Goal: Browse casually: Explore the website without a specific task or goal

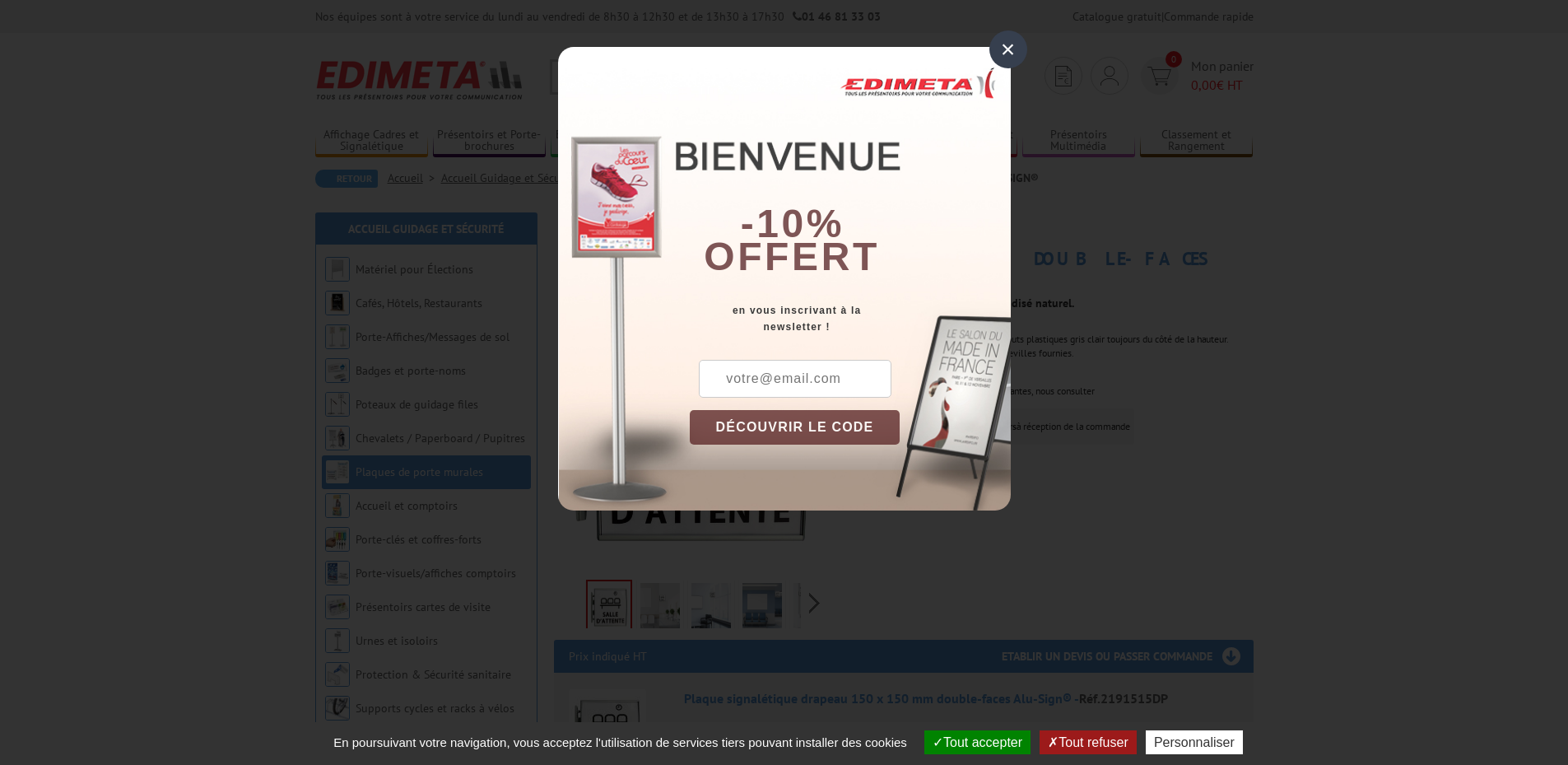
click at [1010, 46] on div "×" at bounding box center [1009, 49] width 38 height 38
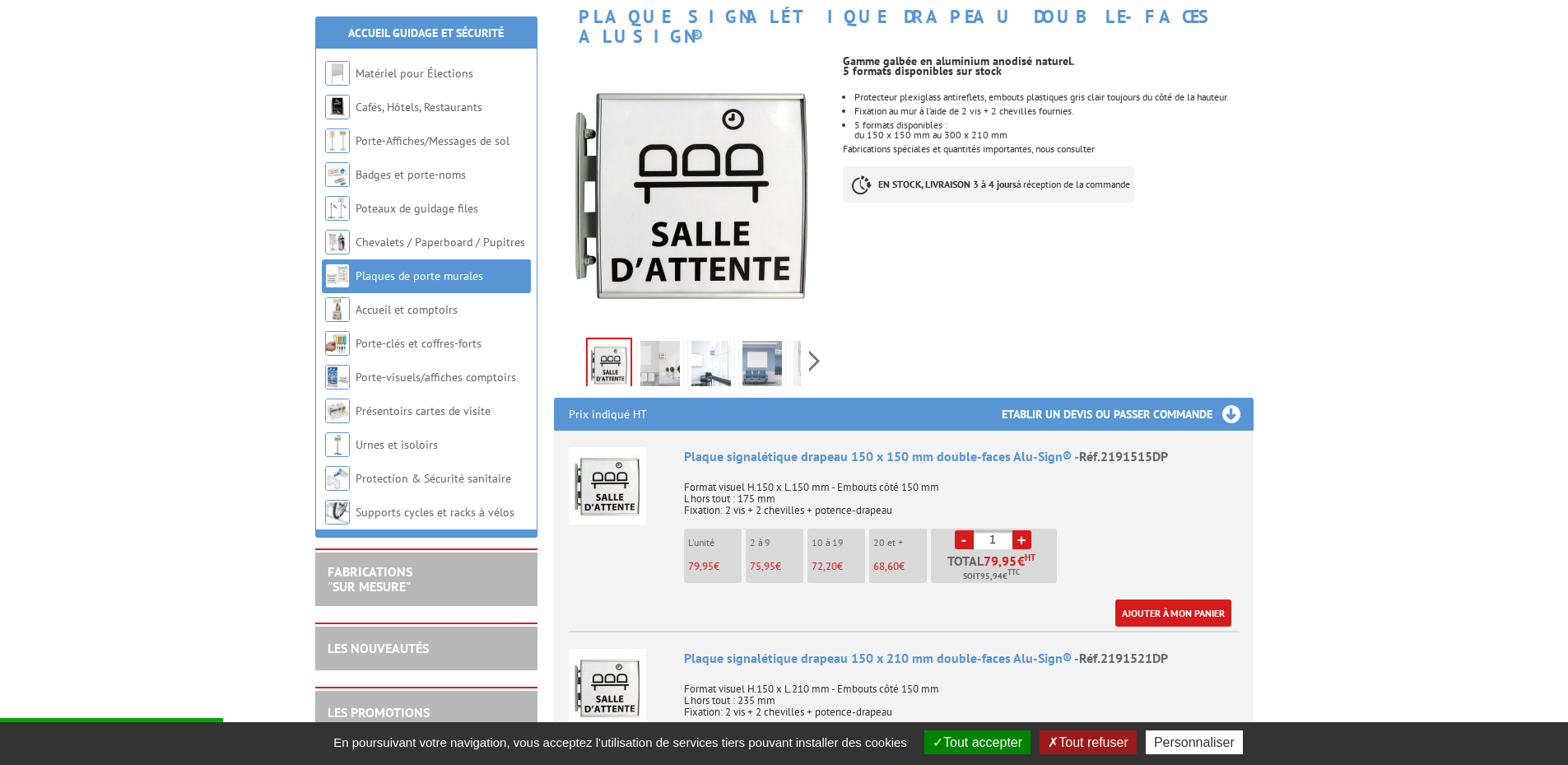
scroll to position [252, 0]
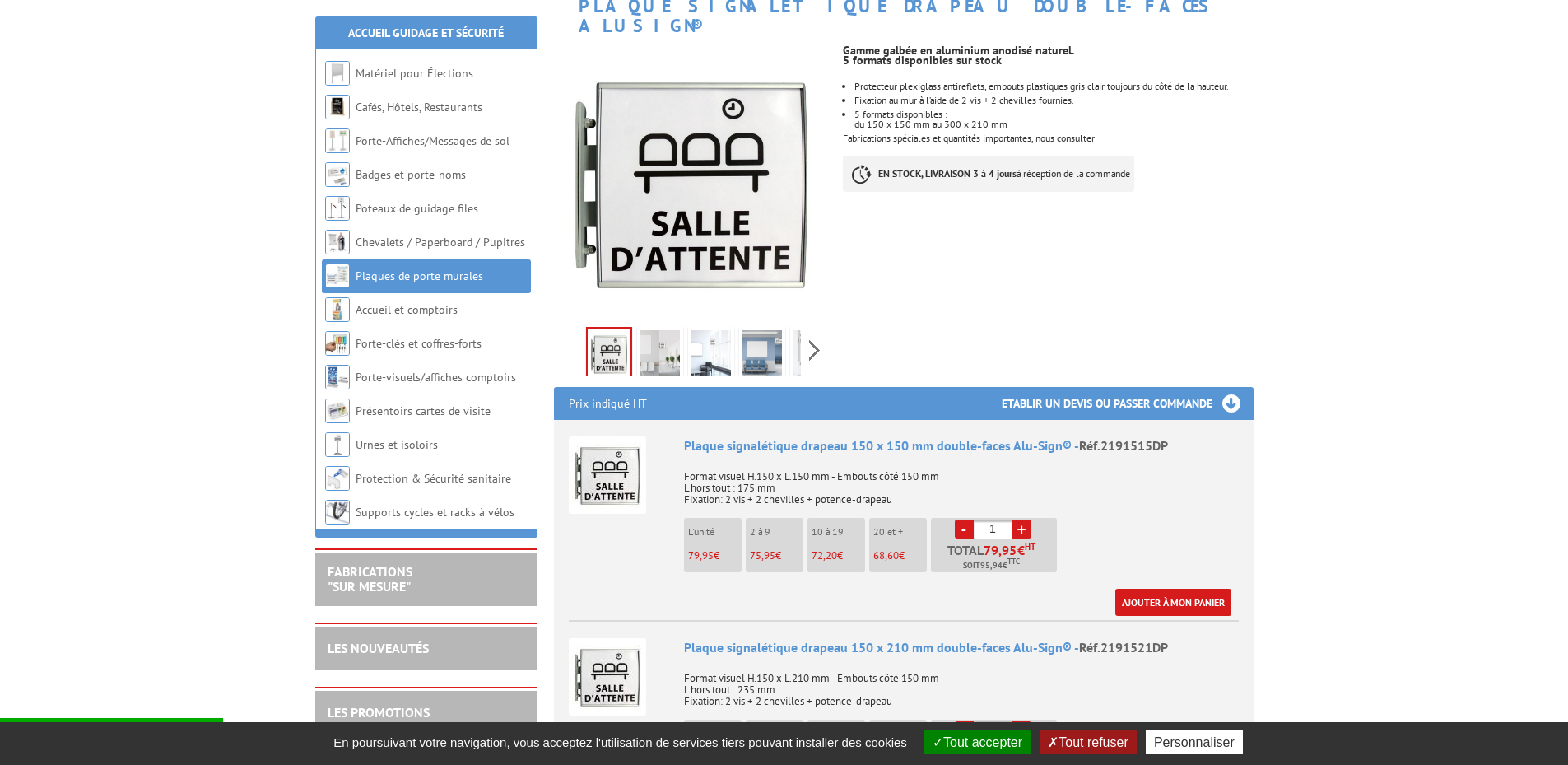
click at [672, 331] on img at bounding box center [660, 356] width 40 height 51
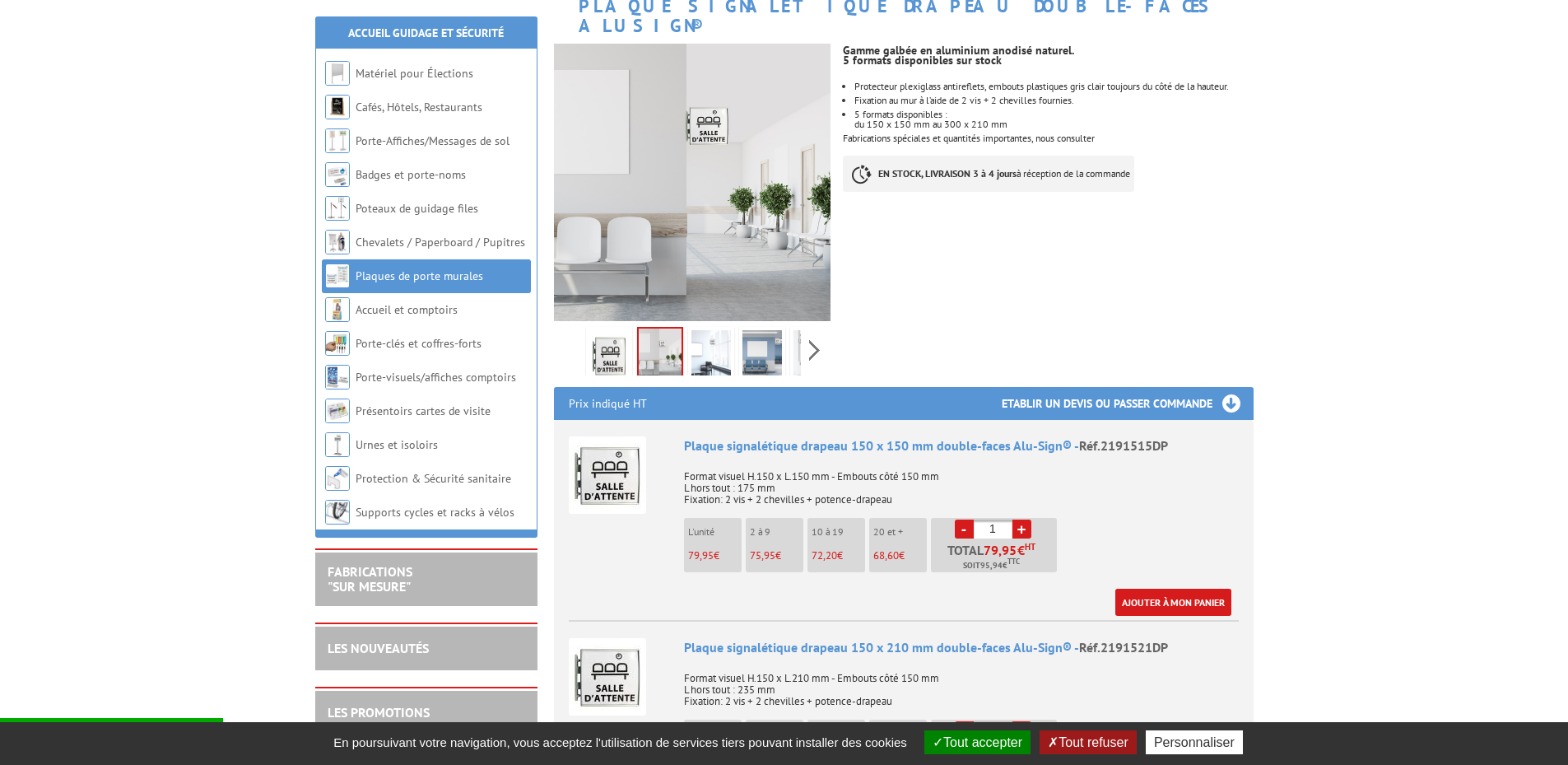
click at [709, 338] on img at bounding box center [711, 356] width 40 height 51
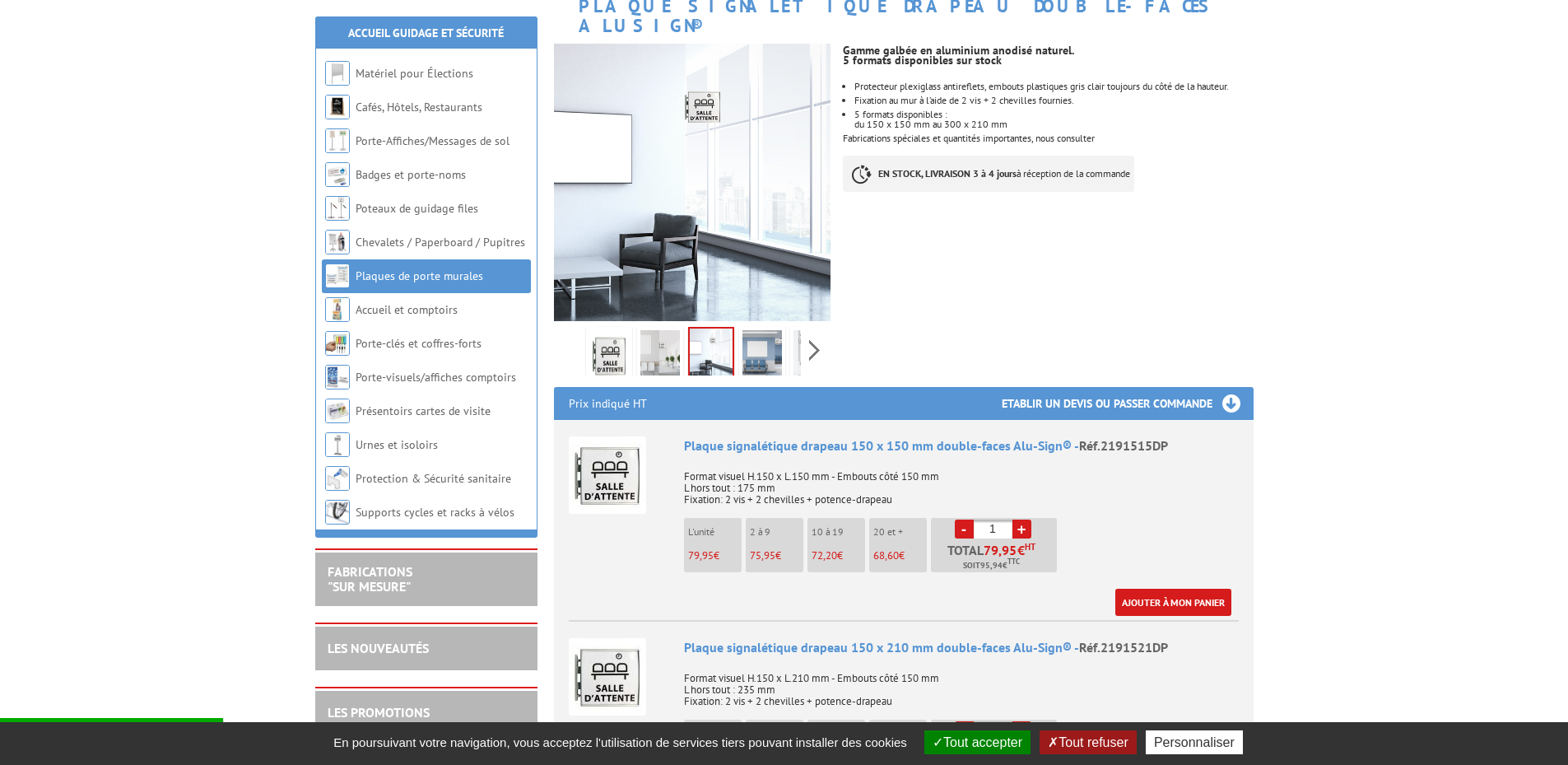
click at [760, 337] on img at bounding box center [762, 356] width 40 height 51
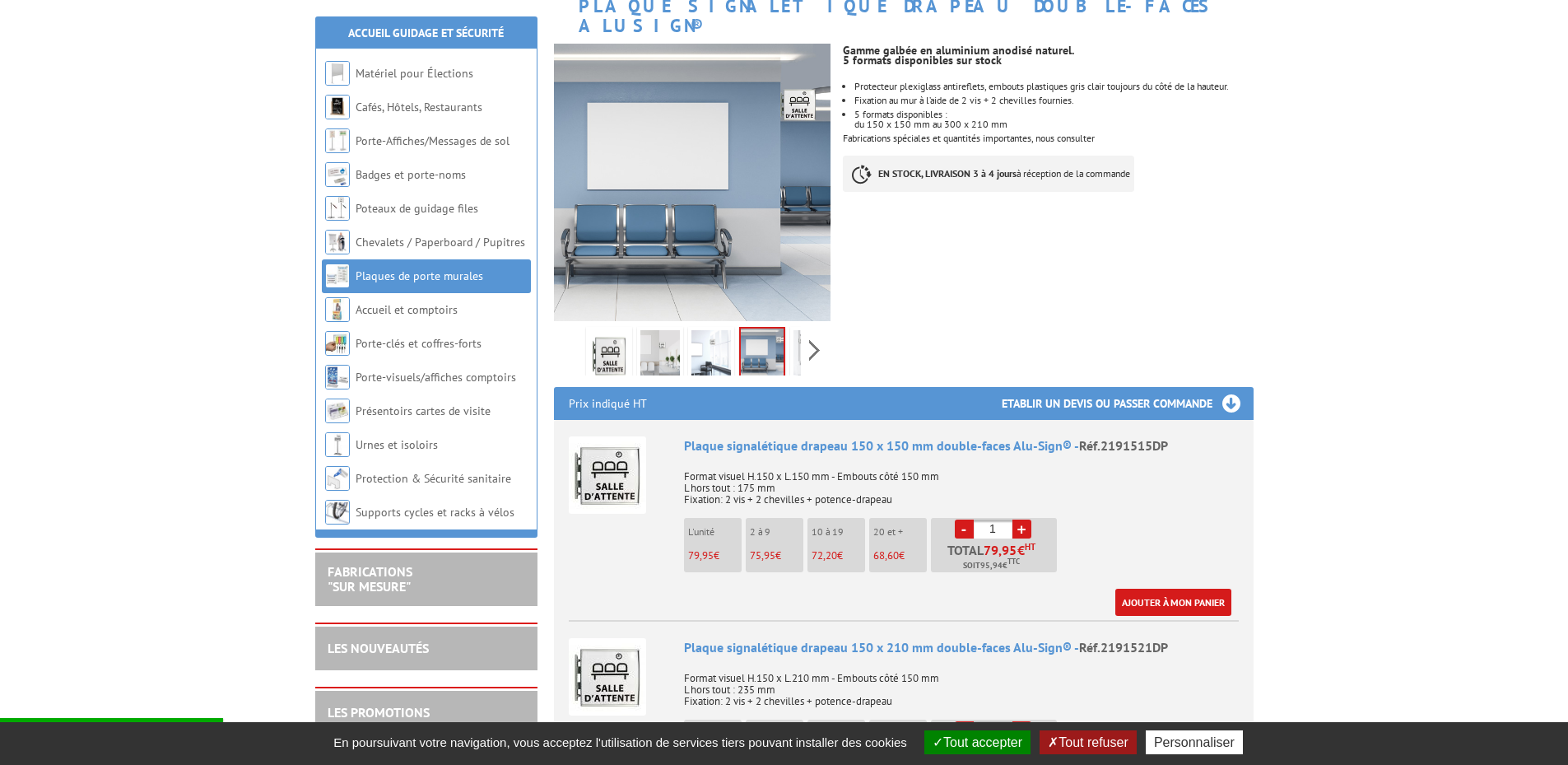
click at [806, 332] on div "Previous Next" at bounding box center [693, 349] width 277 height 57
click at [814, 331] on div "Previous Next" at bounding box center [693, 349] width 277 height 57
click at [794, 330] on img at bounding box center [776, 356] width 40 height 51
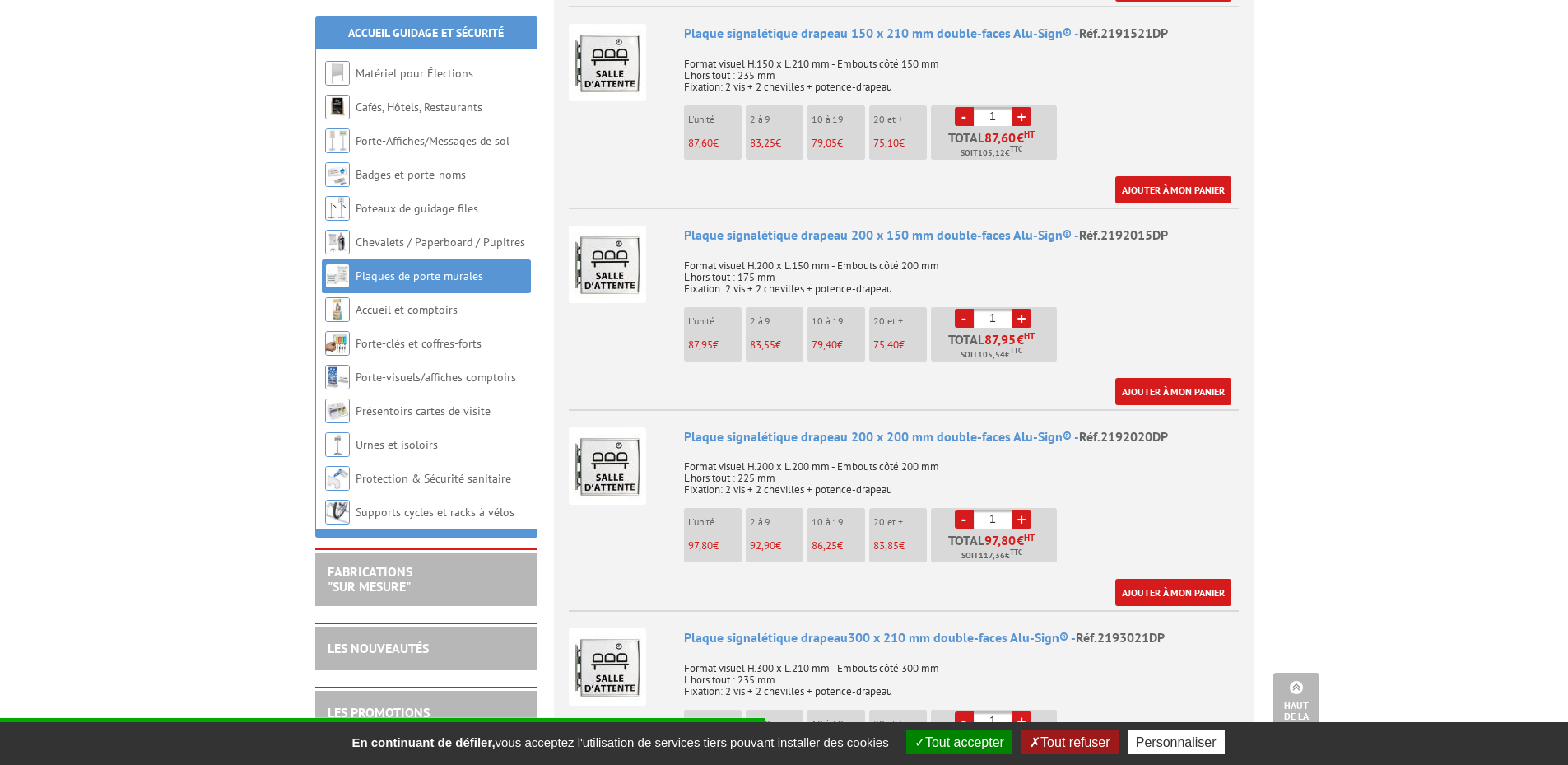
scroll to position [0, 0]
